Goal: Information Seeking & Learning: Learn about a topic

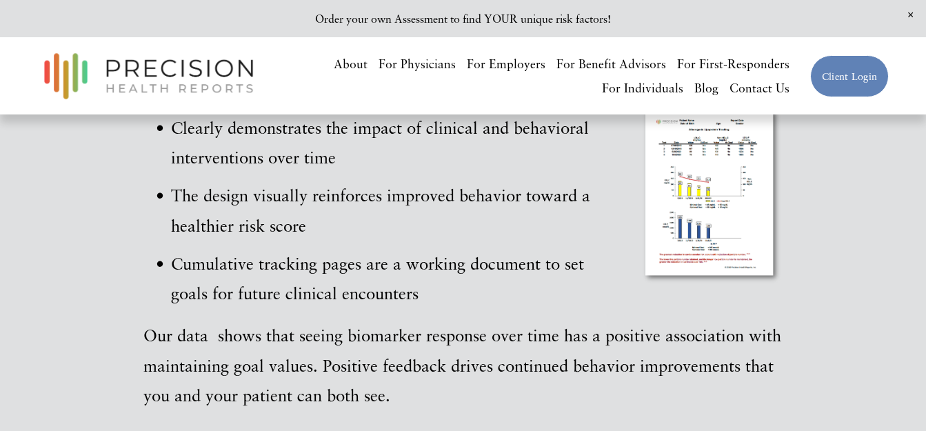
scroll to position [3281, 0]
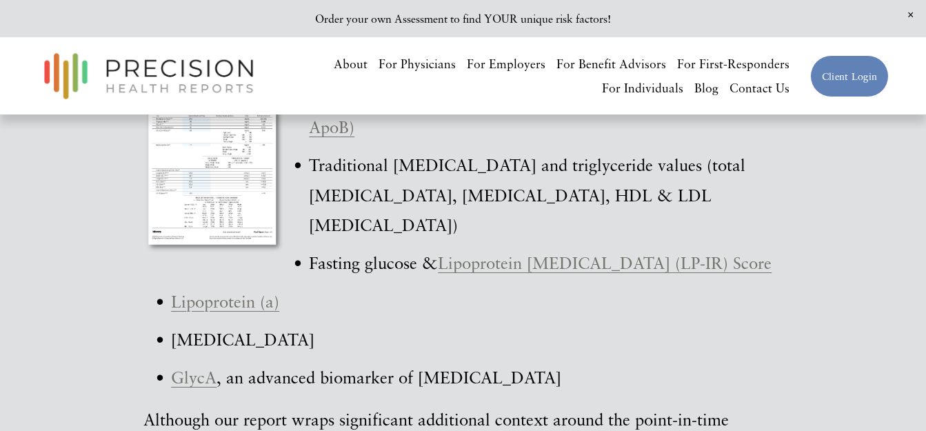
scroll to position [4277, 0]
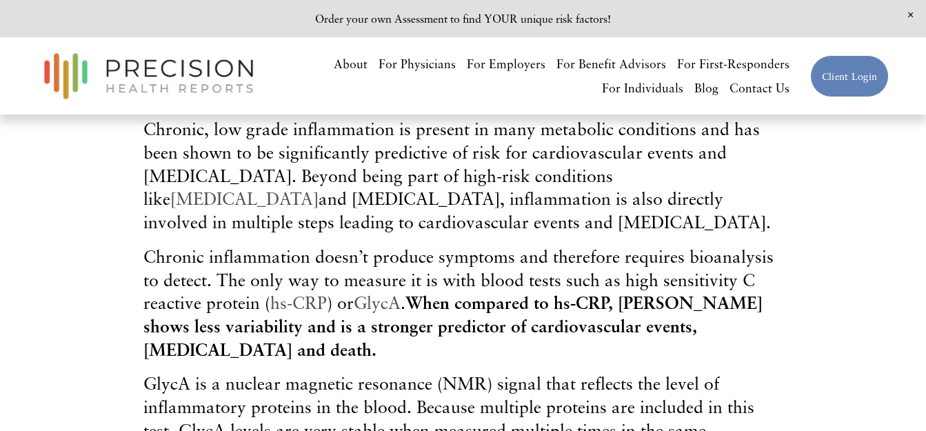
scroll to position [414, 0]
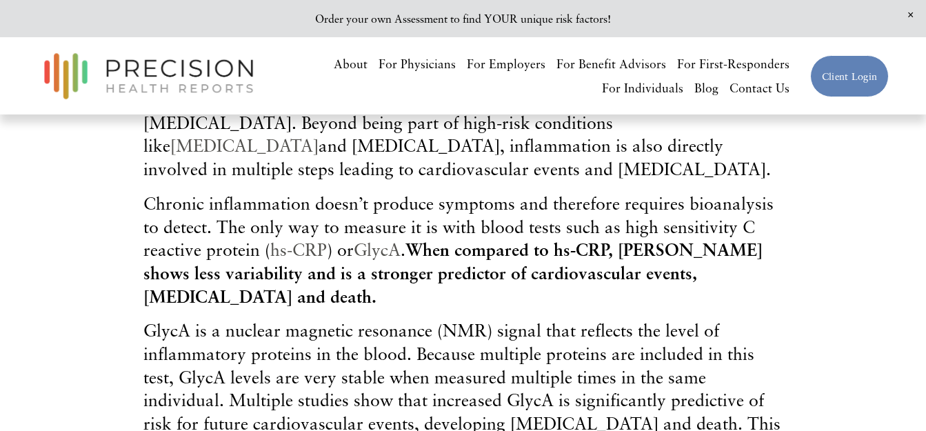
click at [424, 306] on strong "When compared to hs-CRP, GlycA shows less variability and is a stronger predict…" at bounding box center [452, 272] width 619 height 67
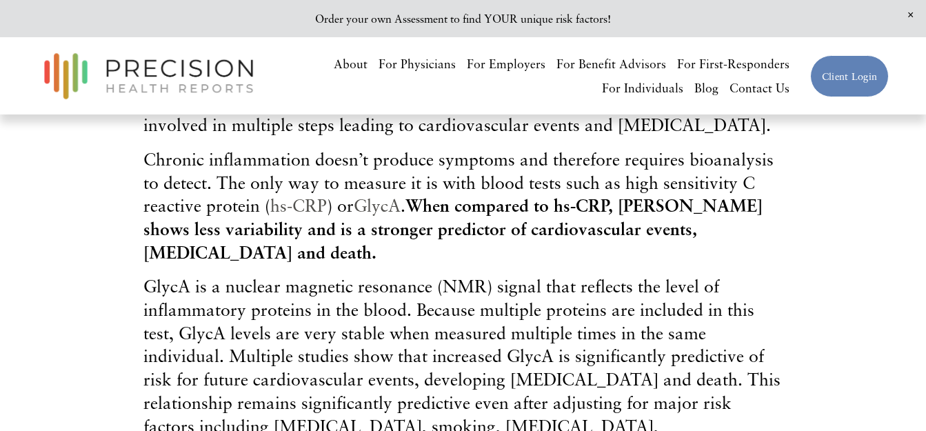
scroll to position [483, 0]
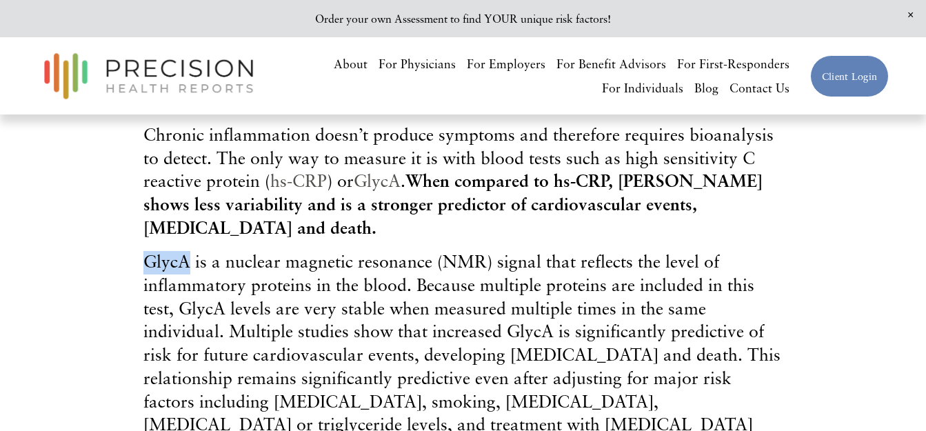
drag, startPoint x: 144, startPoint y: 293, endPoint x: 186, endPoint y: 297, distance: 41.6
click at [186, 297] on span "GlycA is a nuclear magnetic resonance (NMR) signal that reflects the level of i…" at bounding box center [461, 354] width 637 height 207
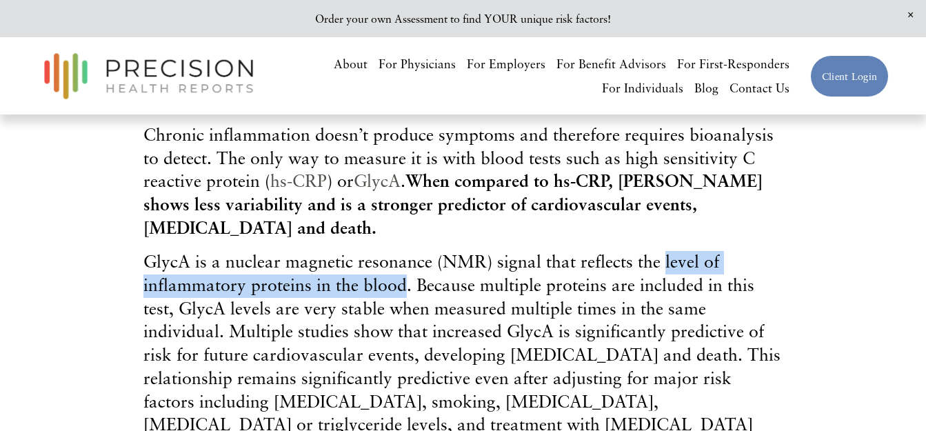
drag, startPoint x: 664, startPoint y: 296, endPoint x: 404, endPoint y: 321, distance: 261.3
click at [404, 321] on span "GlycA is a nuclear magnetic resonance (NMR) signal that reflects the level of i…" at bounding box center [461, 354] width 637 height 207
copy span "level of inflammatory proteins in the blood"
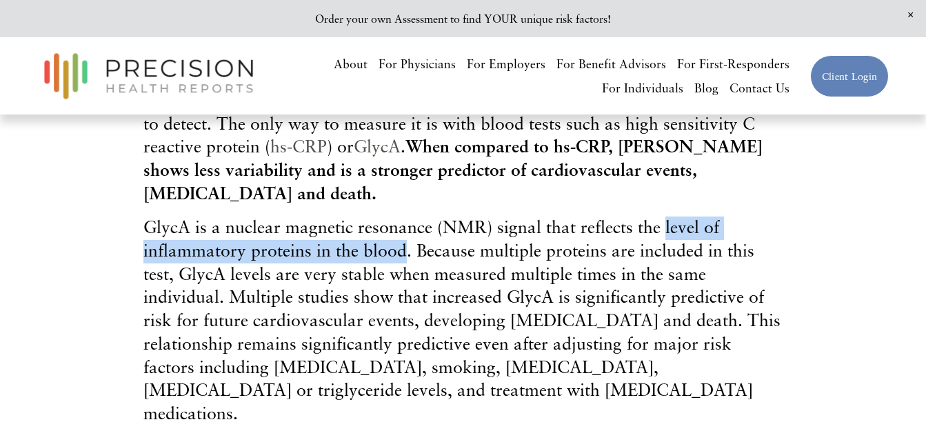
scroll to position [552, 0]
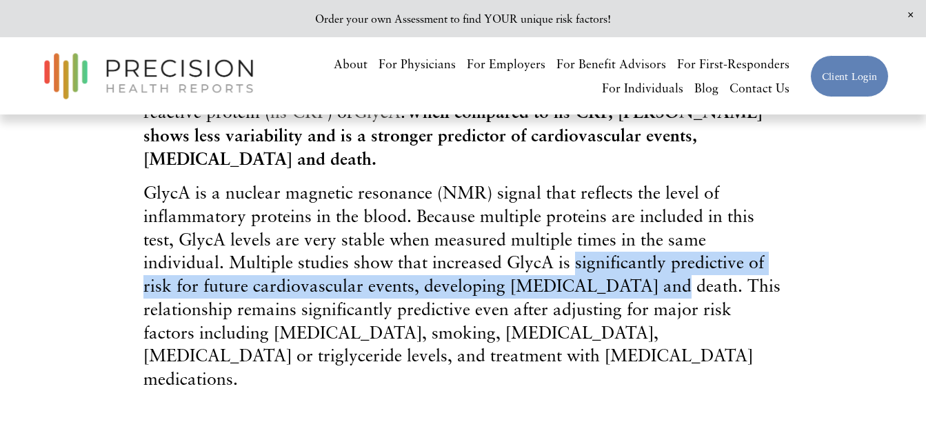
drag, startPoint x: 573, startPoint y: 300, endPoint x: 644, endPoint y: 322, distance: 74.4
click at [644, 322] on span "GlycA is a nuclear magnetic resonance (NMR) signal that reflects the level of i…" at bounding box center [461, 285] width 637 height 207
copy span "significantly predictive of risk for future cardiovascular events, developing d…"
